Goal: Task Accomplishment & Management: Complete application form

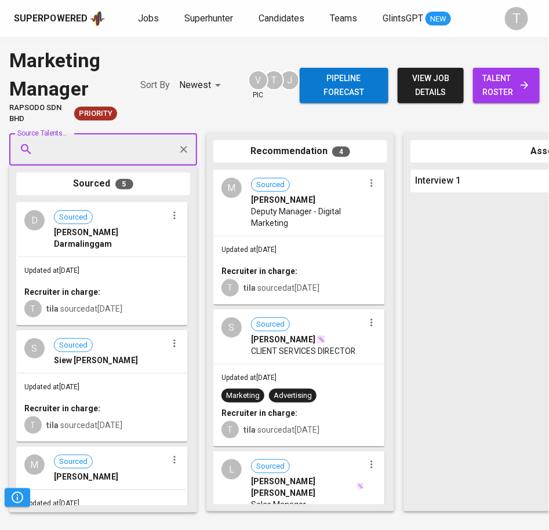
click at [151, 20] on span "Jobs" at bounding box center [148, 18] width 21 height 11
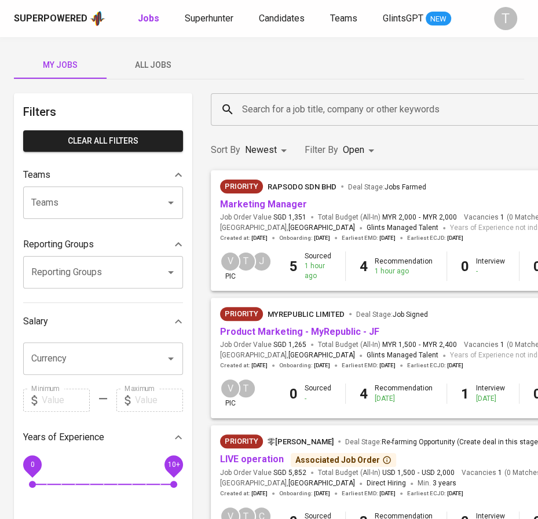
click at [299, 334] on link "Product Marketing - MyRepublic - JF" at bounding box center [299, 331] width 159 height 11
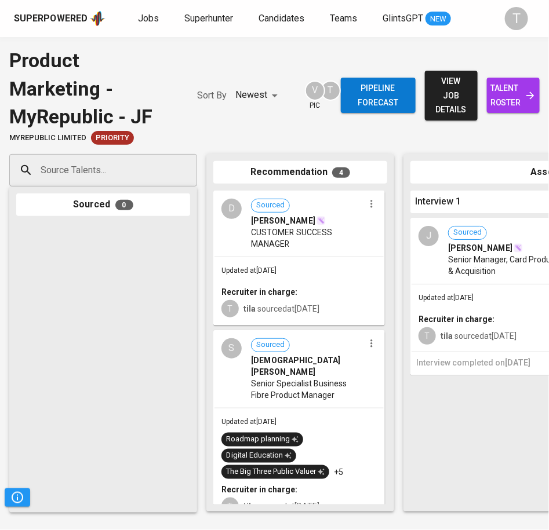
click at [298, 278] on div "Updated at [DATE] Recruiter in charge: T tila sourced at [DATE]" at bounding box center [298, 290] width 169 height 67
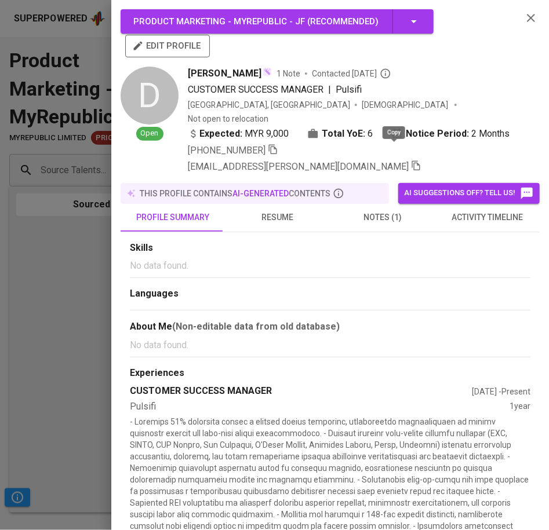
click at [411, 161] on icon "button" at bounding box center [416, 166] width 10 height 10
drag, startPoint x: 47, startPoint y: 245, endPoint x: 68, endPoint y: 244, distance: 21.5
click at [47, 242] on div at bounding box center [274, 265] width 549 height 530
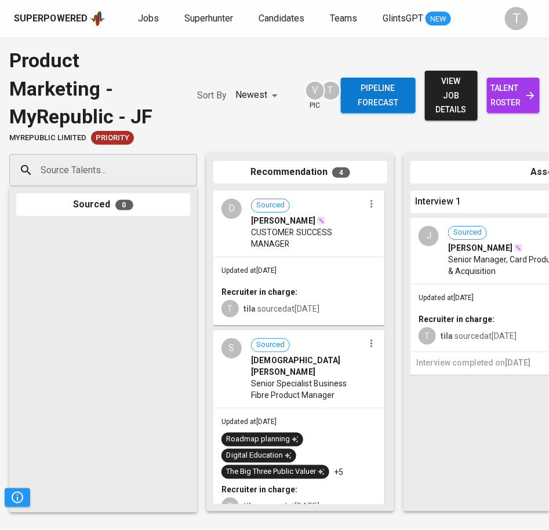
drag, startPoint x: 380, startPoint y: 274, endPoint x: 389, endPoint y: 329, distance: 55.7
click at [389, 329] on div "Recommendation 4 D Sourced [PERSON_NAME] CUSTOMER SUCCESS MANAGER Updated at [D…" at bounding box center [300, 333] width 188 height 358
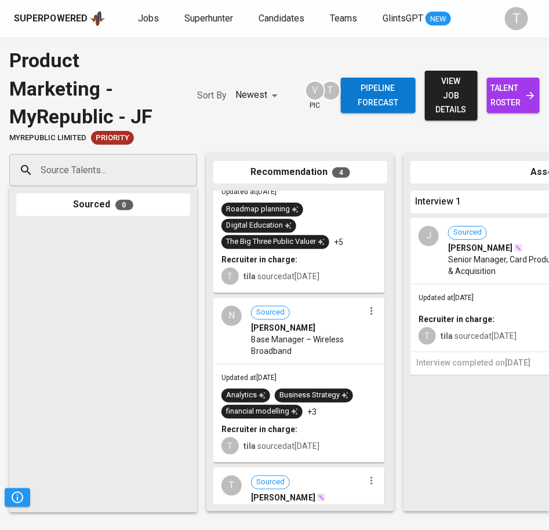
scroll to position [223, 0]
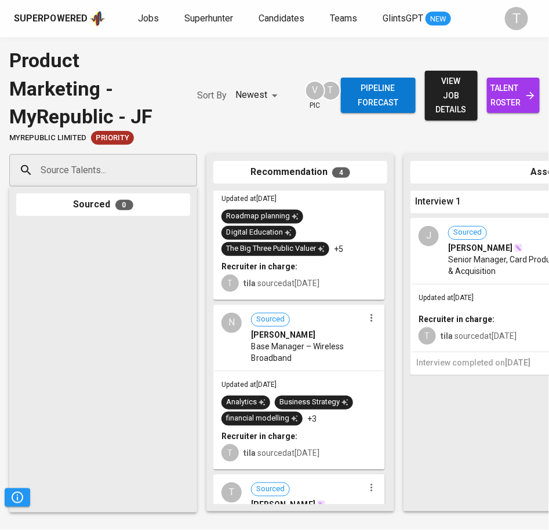
click at [270, 353] on span "Base Manager – Wireless Broadband" at bounding box center [307, 352] width 113 height 23
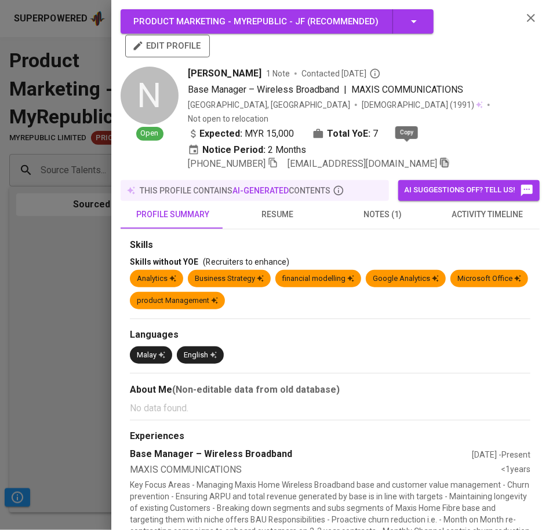
click at [439, 158] on icon "button" at bounding box center [444, 163] width 10 height 10
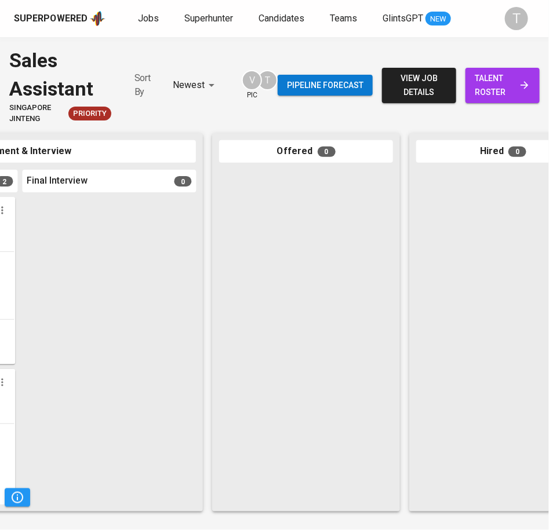
scroll to position [0, 831]
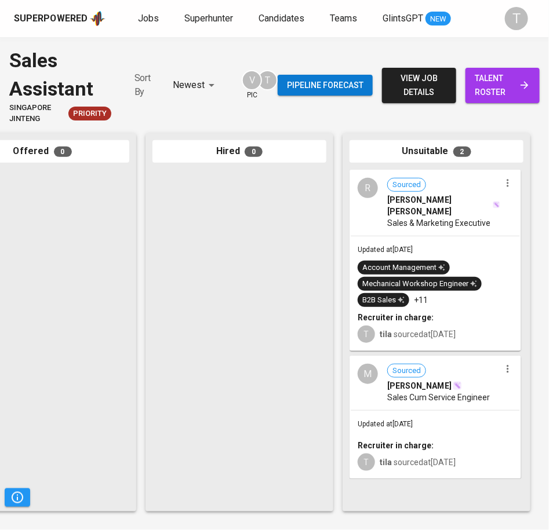
click at [510, 363] on icon "button" at bounding box center [508, 369] width 12 height 12
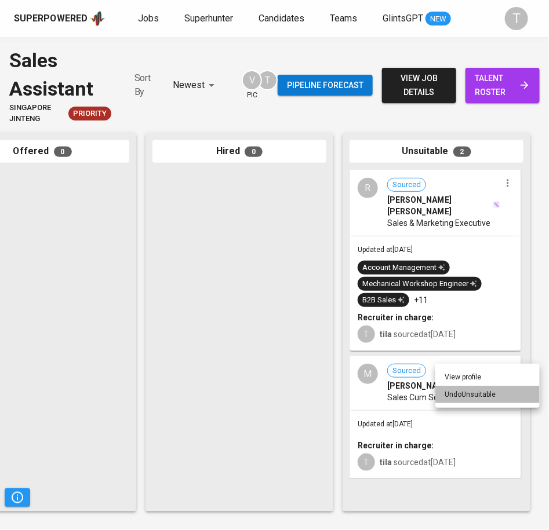
click at [484, 394] on li "Undo Unsuitable" at bounding box center [487, 394] width 104 height 17
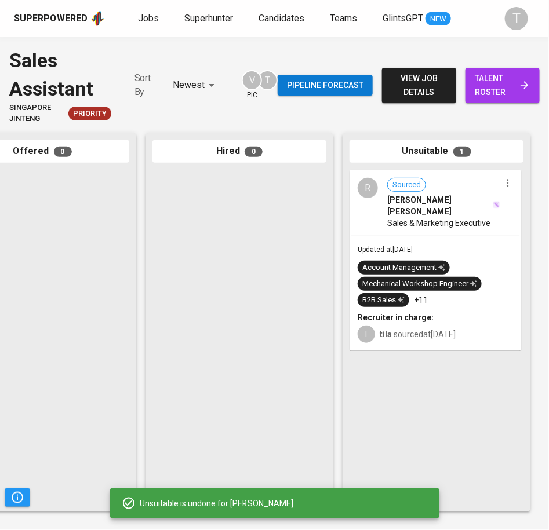
scroll to position [0, 0]
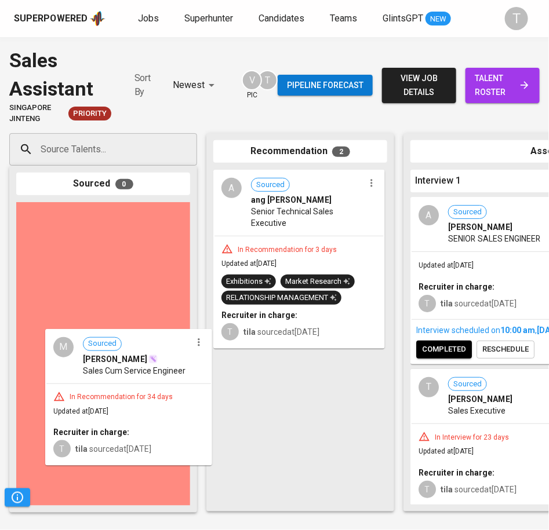
drag, startPoint x: 326, startPoint y: 426, endPoint x: 151, endPoint y: 402, distance: 177.3
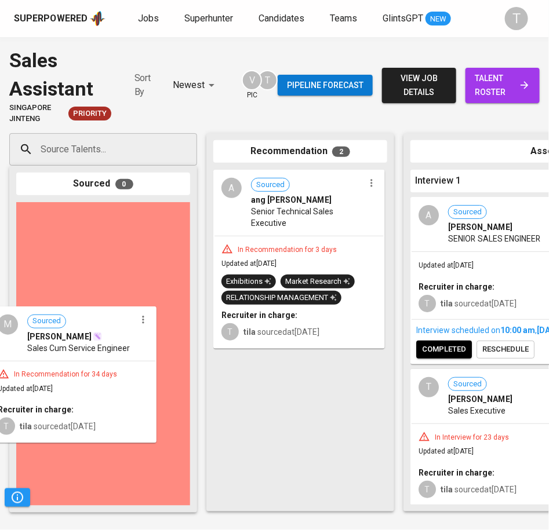
drag, startPoint x: 294, startPoint y: 421, endPoint x: 66, endPoint y: 374, distance: 233.7
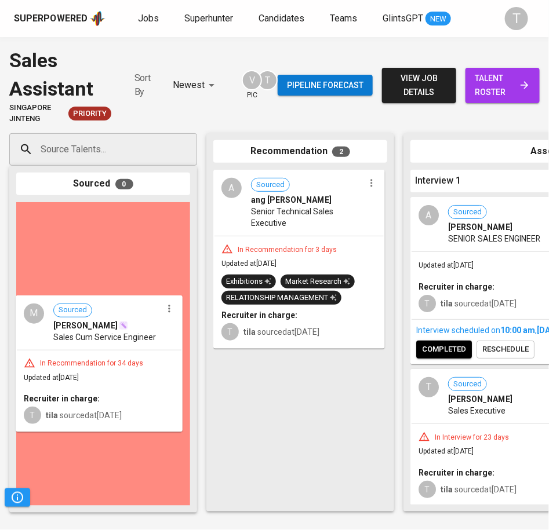
drag, startPoint x: 263, startPoint y: 409, endPoint x: 82, endPoint y: 353, distance: 189.2
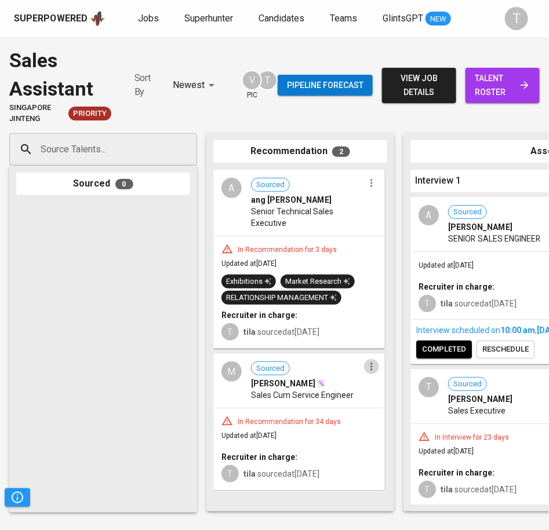
click at [366, 362] on icon "button" at bounding box center [372, 367] width 12 height 12
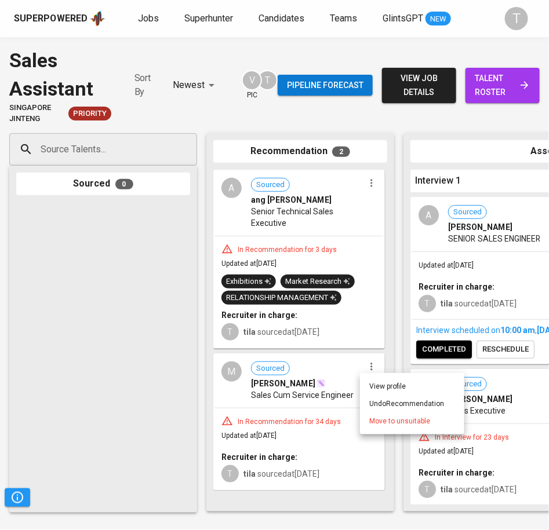
click at [395, 405] on li "Undo Recommendation" at bounding box center [412, 403] width 104 height 17
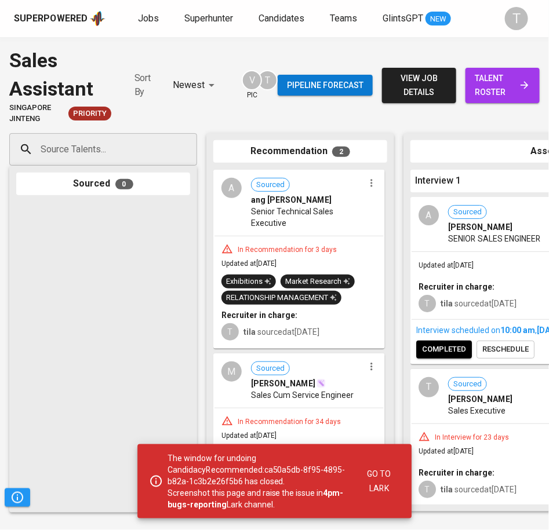
click at [145, 18] on span "Jobs" at bounding box center [148, 18] width 21 height 11
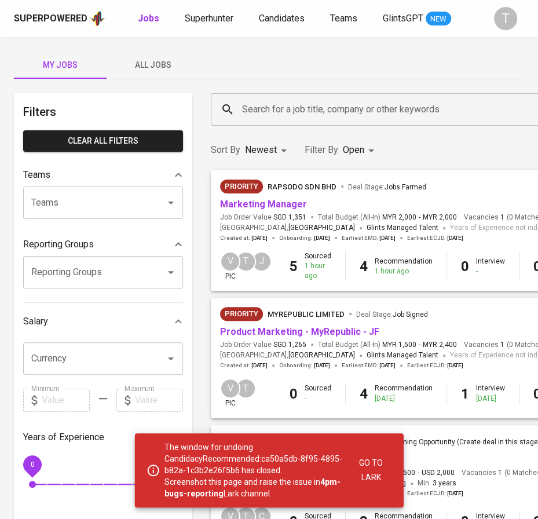
click at [330, 336] on link "Product Marketing - MyRepublic - JF" at bounding box center [299, 331] width 159 height 11
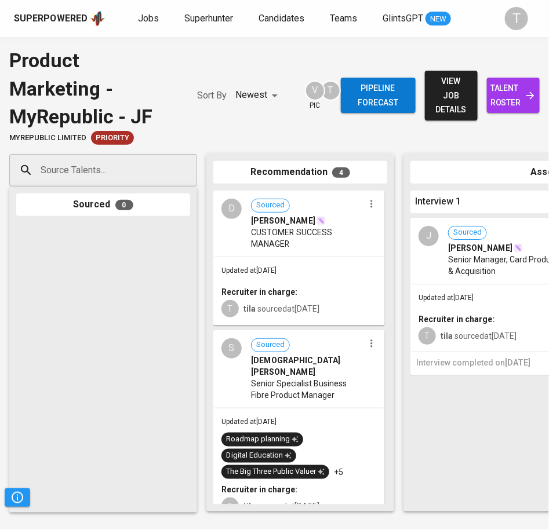
drag, startPoint x: 198, startPoint y: 509, endPoint x: 267, endPoint y: 505, distance: 69.1
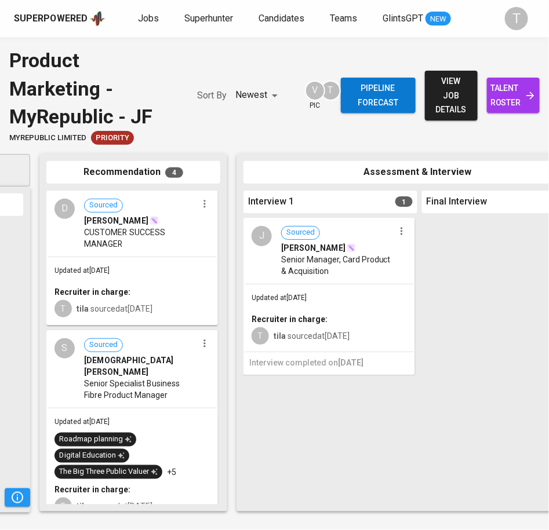
scroll to position [0, 165]
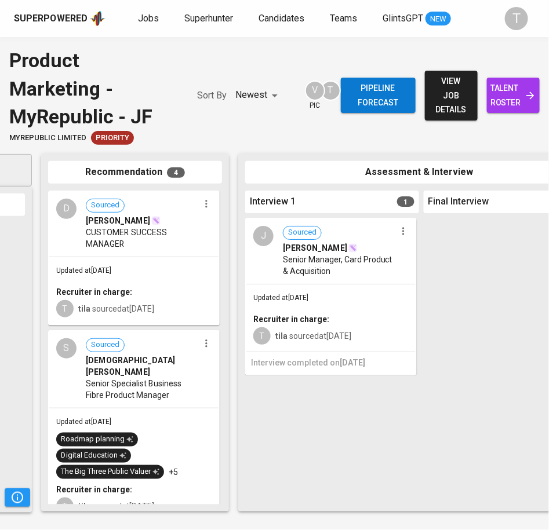
click at [201, 205] on icon "button" at bounding box center [207, 204] width 12 height 12
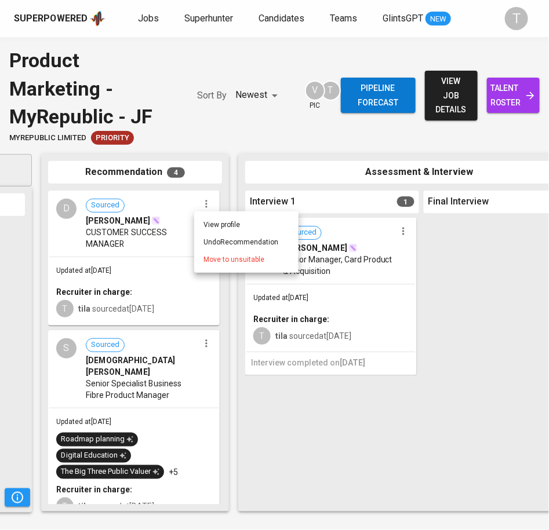
click at [151, 263] on div at bounding box center [274, 265] width 549 height 530
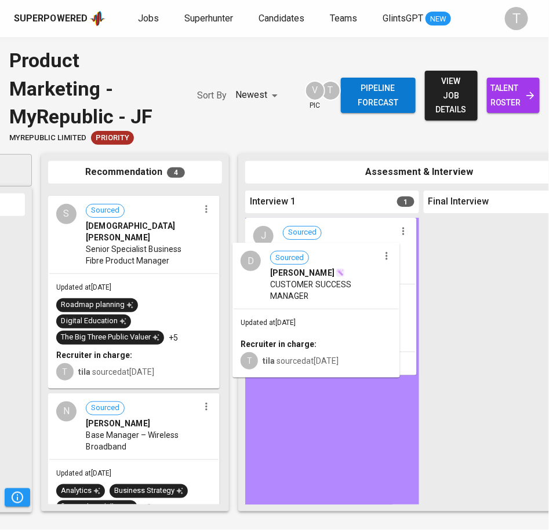
drag, startPoint x: 104, startPoint y: 257, endPoint x: 304, endPoint y: 315, distance: 208.1
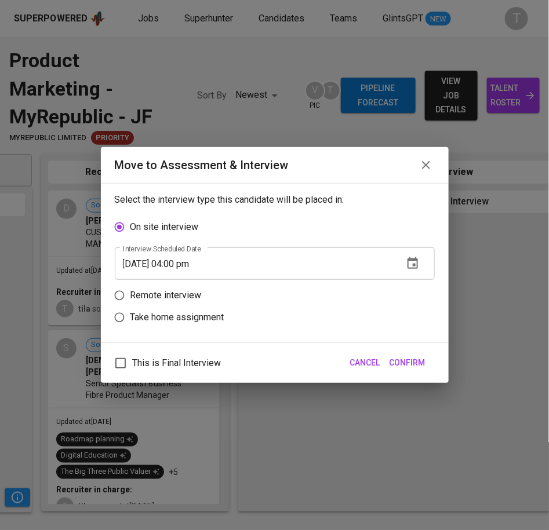
click at [137, 300] on p "Remote interview" at bounding box center [165, 296] width 71 height 14
click at [130, 300] on input "Remote interview" at bounding box center [119, 296] width 22 height 22
radio input "true"
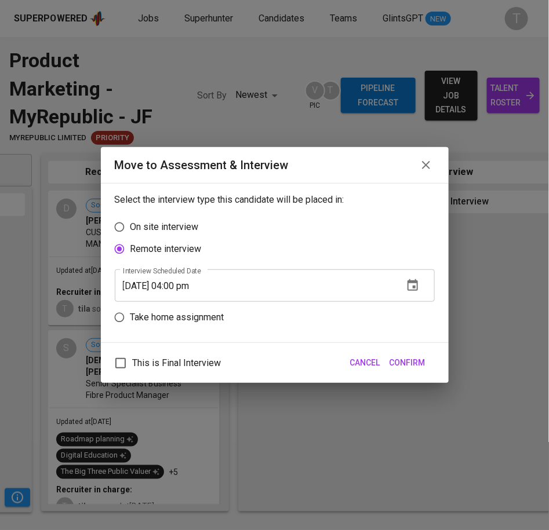
click at [410, 281] on icon "button" at bounding box center [412, 285] width 10 height 12
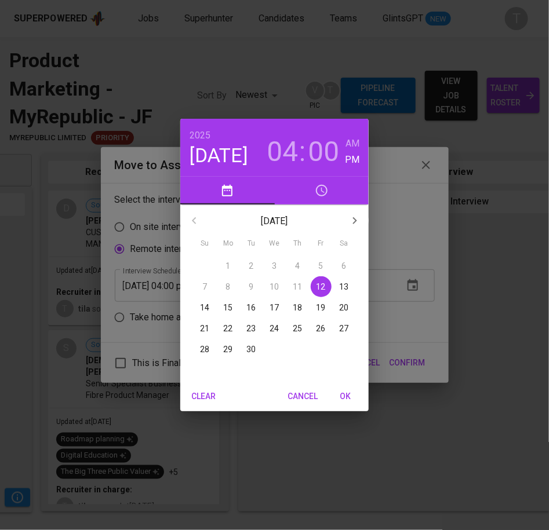
click at [273, 304] on p "17" at bounding box center [274, 308] width 9 height 12
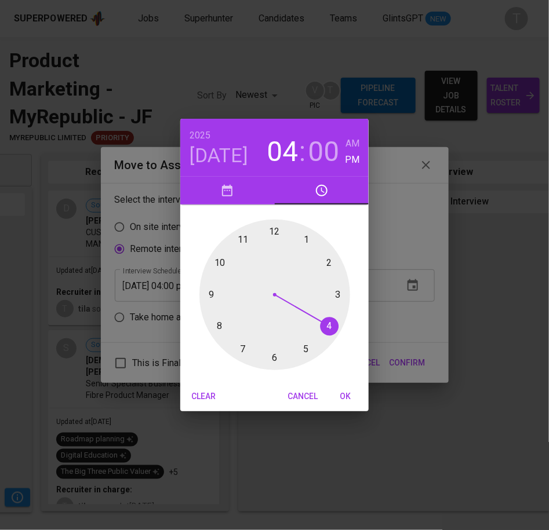
click at [347, 396] on span "OK" at bounding box center [346, 397] width 28 height 14
type input "09/17/2025 04:00 pm"
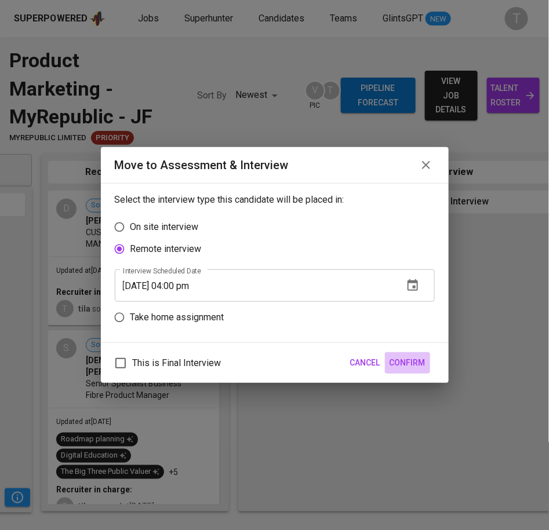
click at [420, 367] on span "Confirm" at bounding box center [408, 363] width 36 height 14
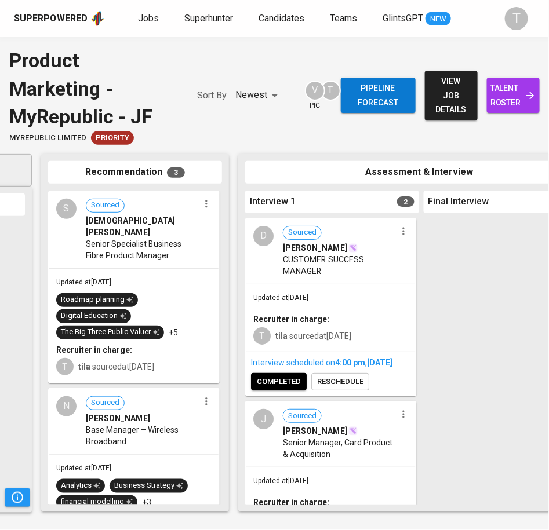
scroll to position [3, 0]
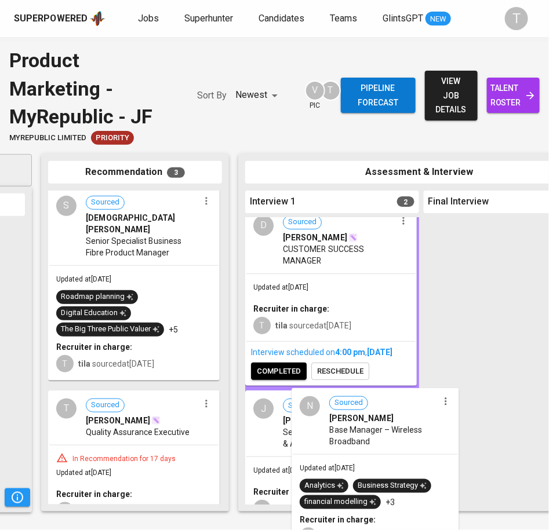
drag, startPoint x: 174, startPoint y: 441, endPoint x: 396, endPoint y: 436, distance: 222.0
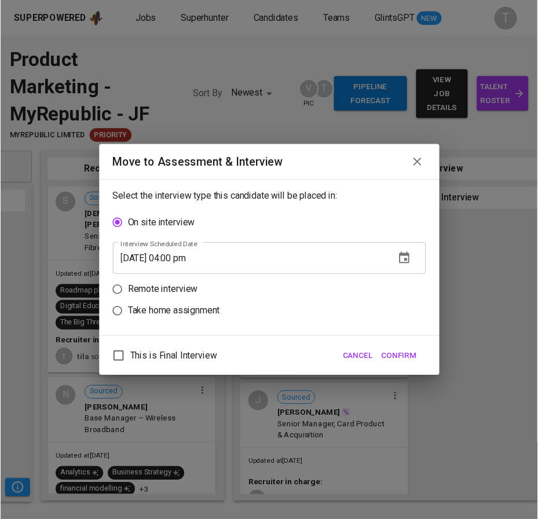
scroll to position [10, 0]
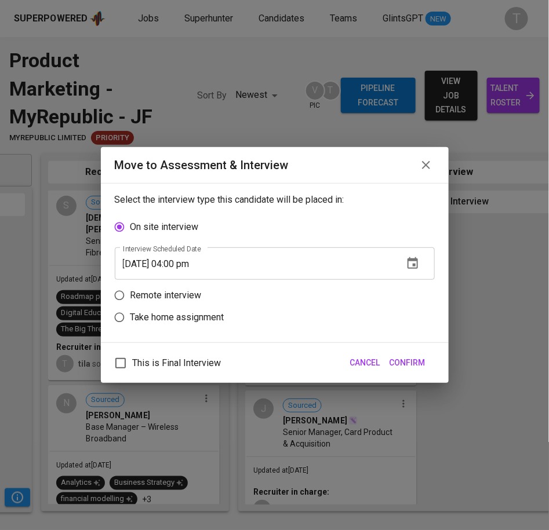
click at [184, 294] on p "Remote interview" at bounding box center [165, 296] width 71 height 14
click at [114, 293] on input "Remote interview" at bounding box center [119, 296] width 22 height 22
radio input "true"
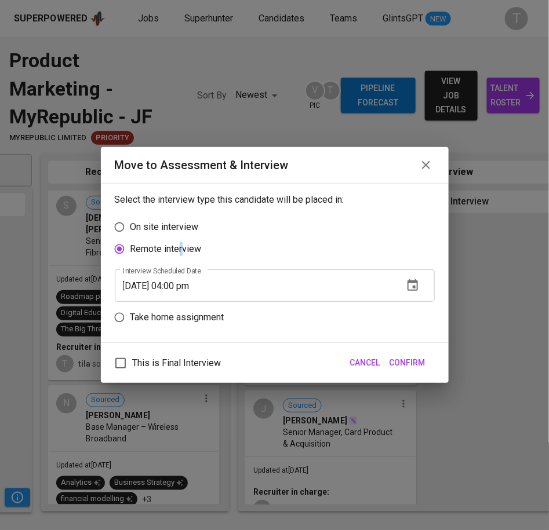
click at [414, 282] on icon "button" at bounding box center [412, 285] width 10 height 12
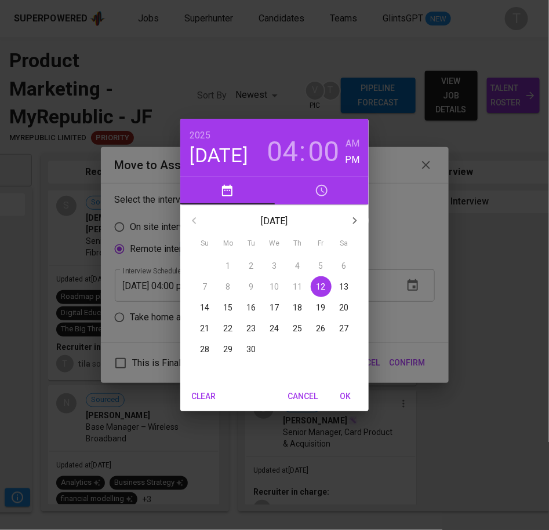
click at [293, 302] on span "18" at bounding box center [298, 308] width 21 height 12
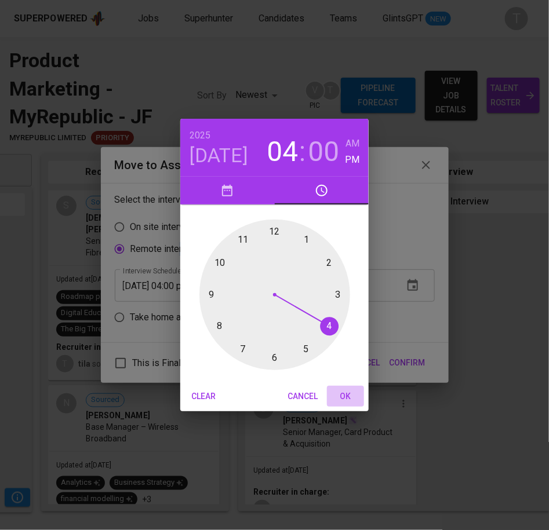
click at [346, 396] on span "OK" at bounding box center [346, 397] width 28 height 14
type input "09/18/2025 04:00 pm"
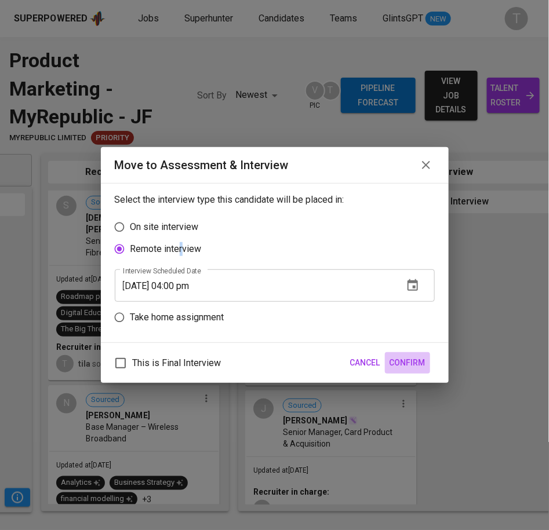
click at [409, 360] on span "Confirm" at bounding box center [408, 363] width 36 height 14
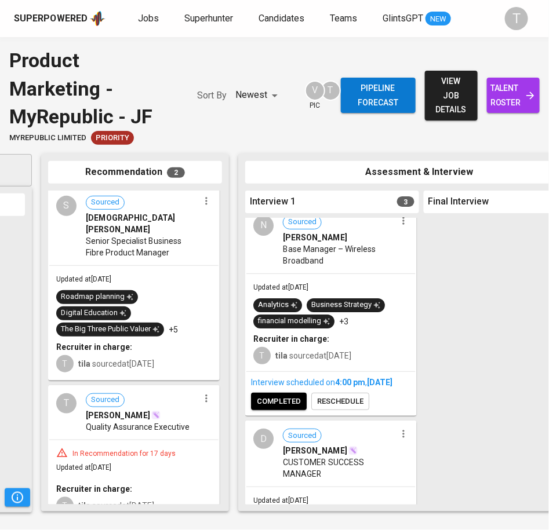
click at [143, 20] on span "Jobs" at bounding box center [148, 18] width 21 height 11
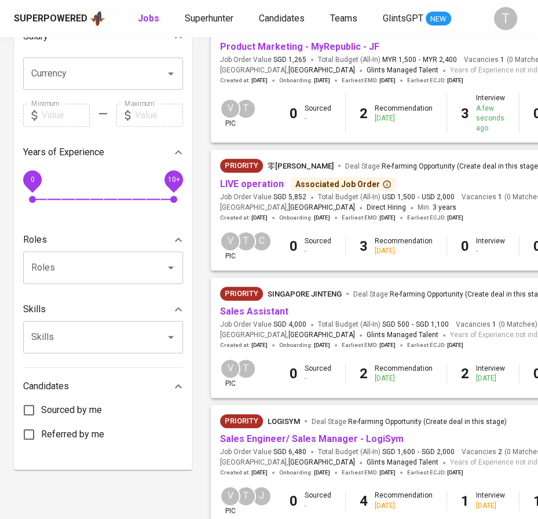
scroll to position [287, 0]
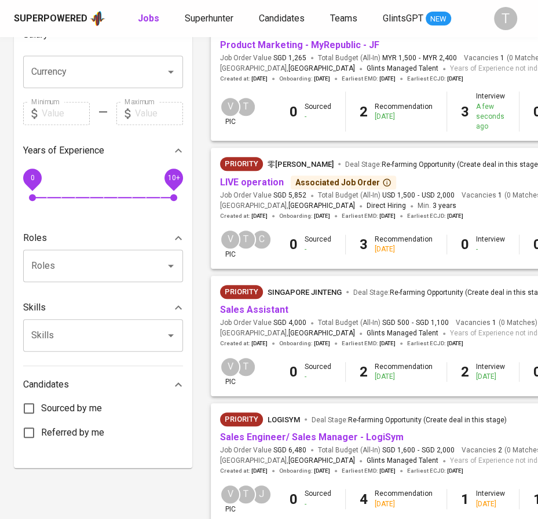
click at [286, 310] on div "Sales Assistant" at bounding box center [390, 310] width 340 height 13
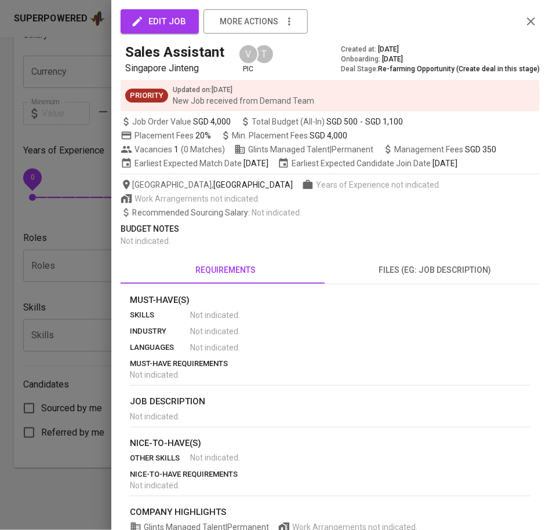
click at [286, 309] on section "Must-Have(s) skills Not indicated . industry Not indicated . languages Not indi…" at bounding box center [330, 337] width 401 height 87
click at [50, 267] on div at bounding box center [274, 265] width 549 height 530
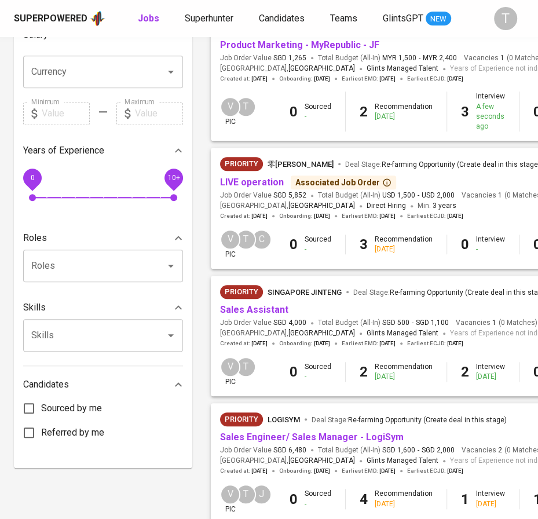
click at [248, 311] on link "Sales Assistant" at bounding box center [254, 309] width 68 height 11
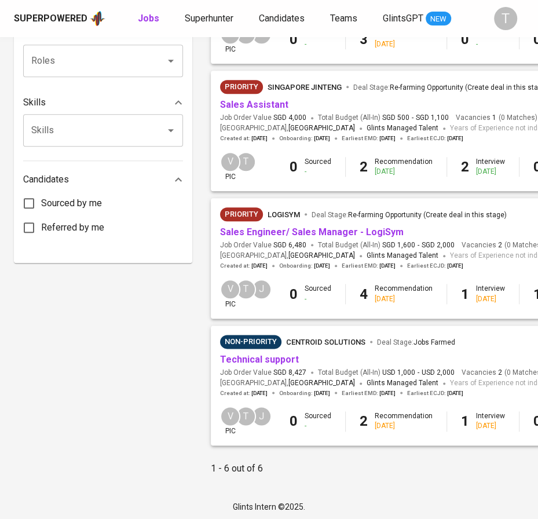
scroll to position [507, 0]
